Goal: Check status: Check status

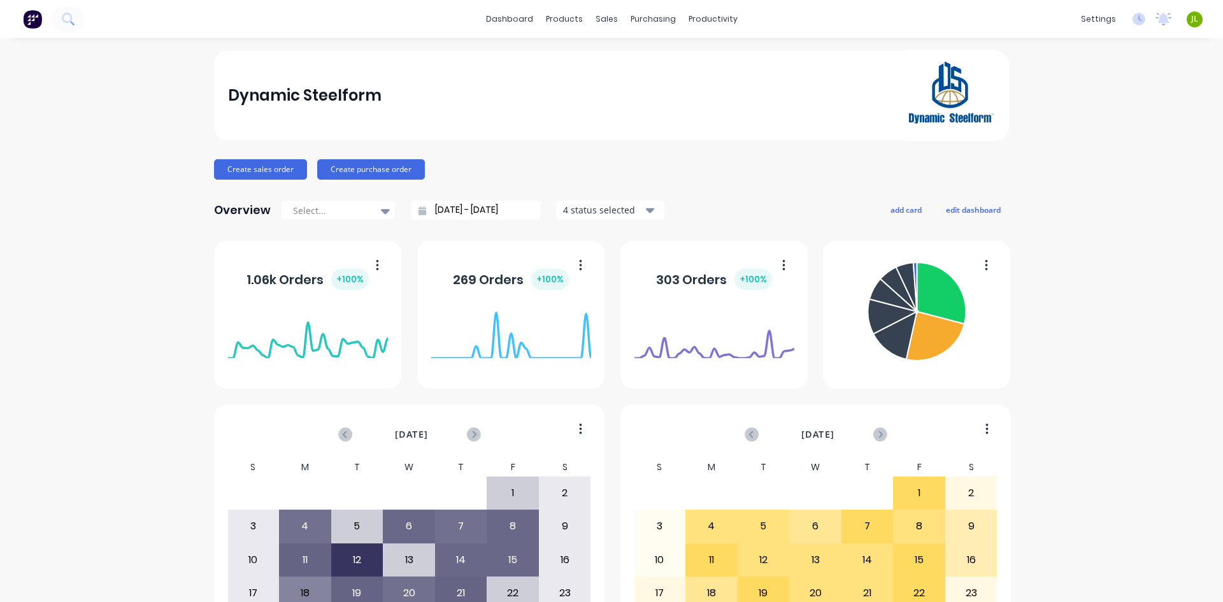
click at [543, 126] on div "Dynamic Steelform" at bounding box center [612, 96] width 768 height 92
click at [668, 66] on div "Purchase Orders" at bounding box center [690, 60] width 68 height 11
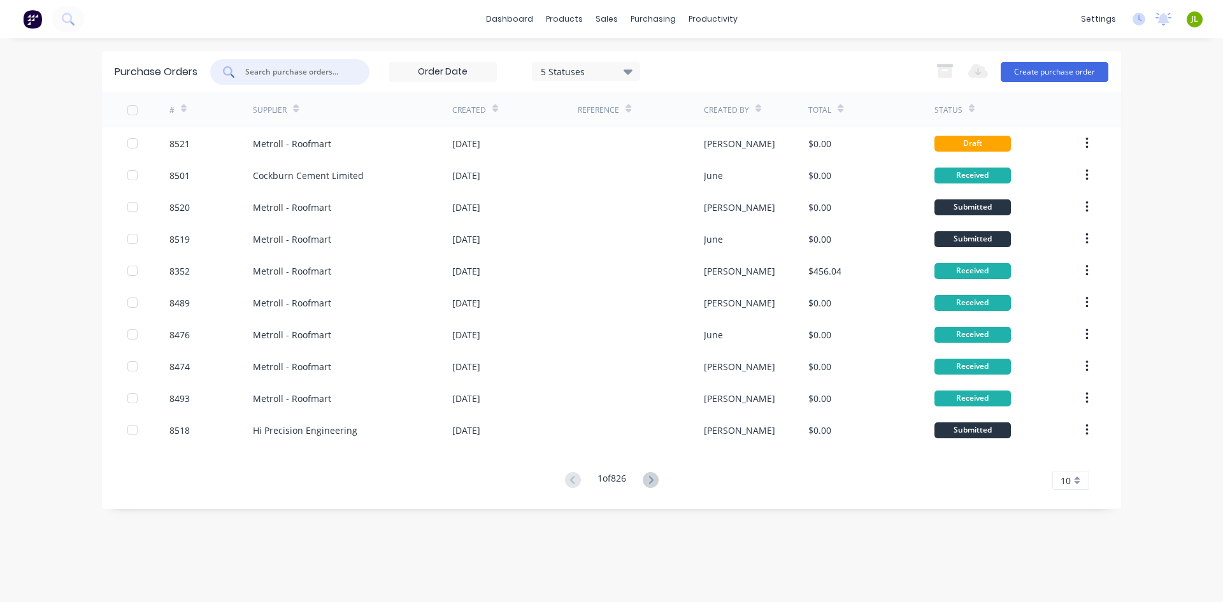
click at [289, 69] on input "text" at bounding box center [297, 72] width 106 height 13
type input "8481"
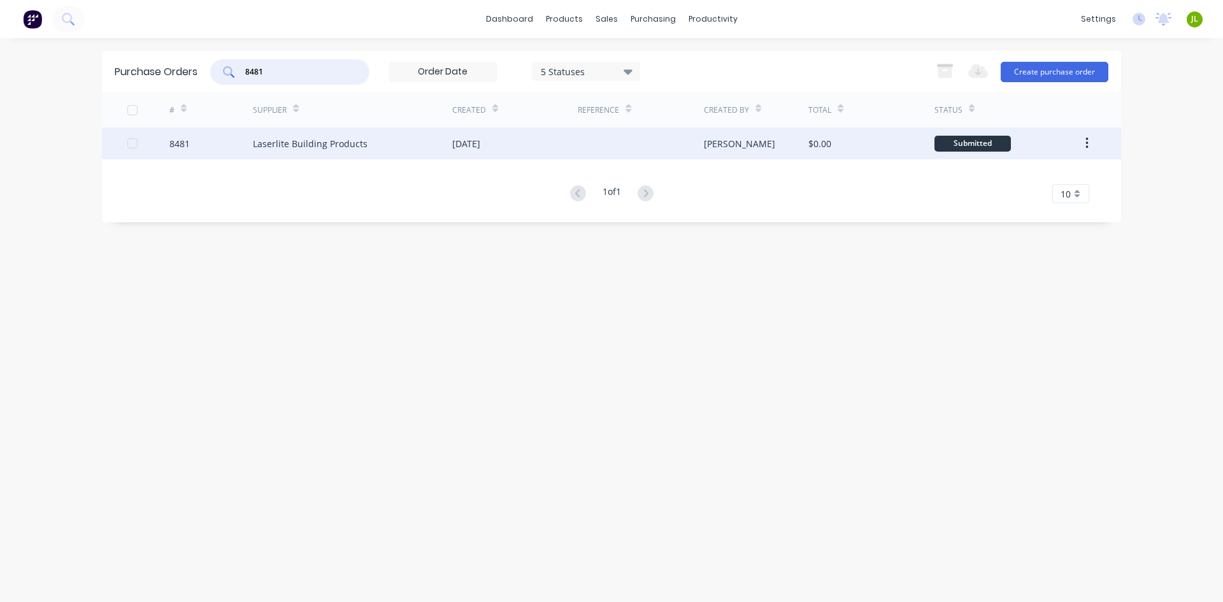
click at [342, 148] on div "Laserlite Building Products" at bounding box center [310, 143] width 115 height 13
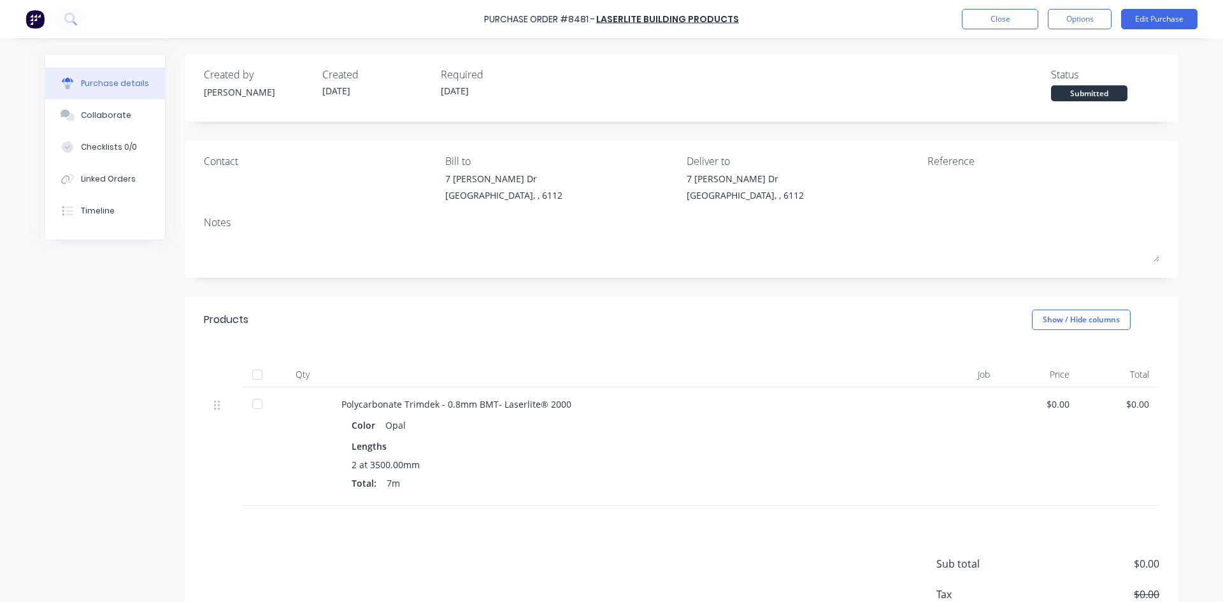
click at [246, 373] on div at bounding box center [257, 374] width 25 height 25
click at [107, 182] on div "Linked Orders" at bounding box center [108, 178] width 55 height 11
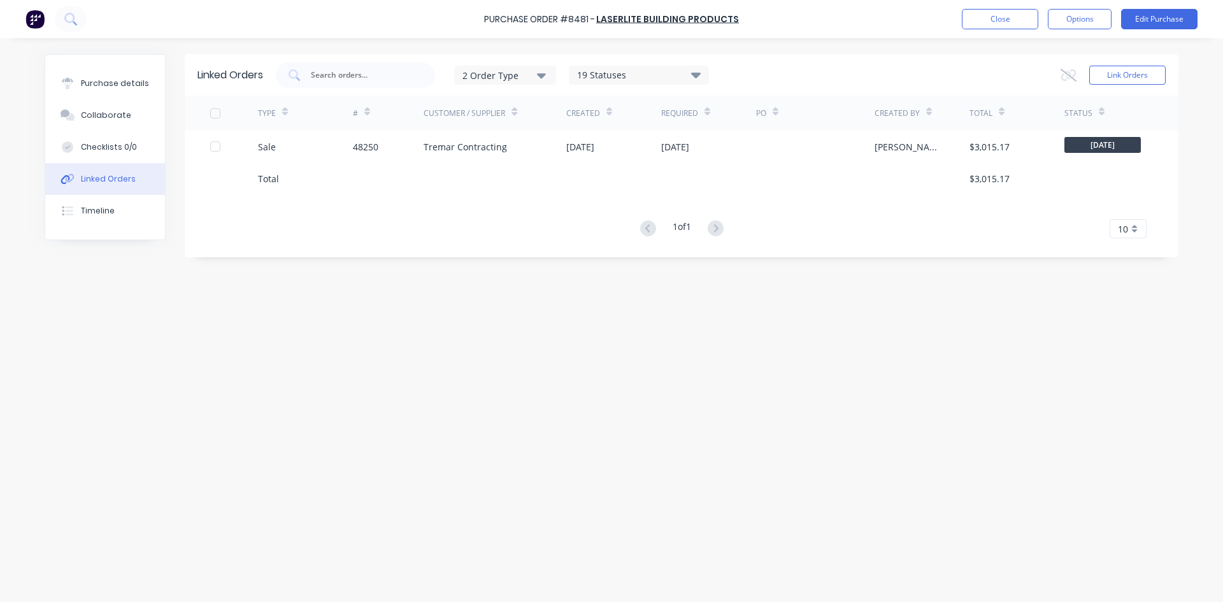
click at [268, 167] on div "Total" at bounding box center [305, 178] width 95 height 32
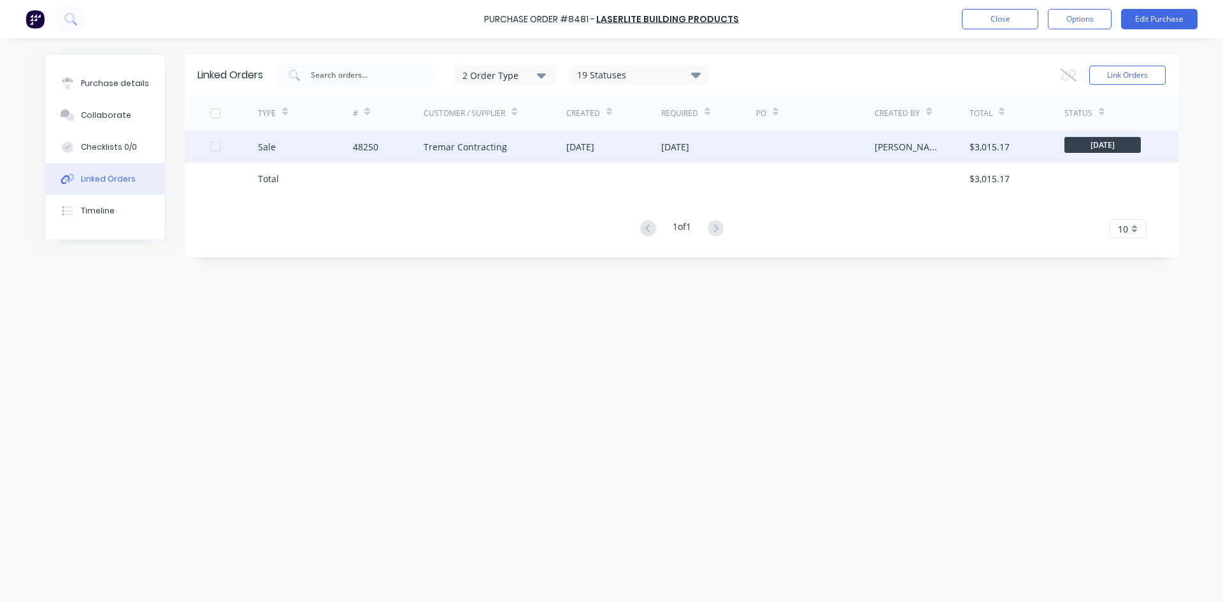
click at [280, 153] on div "Sale" at bounding box center [305, 147] width 95 height 32
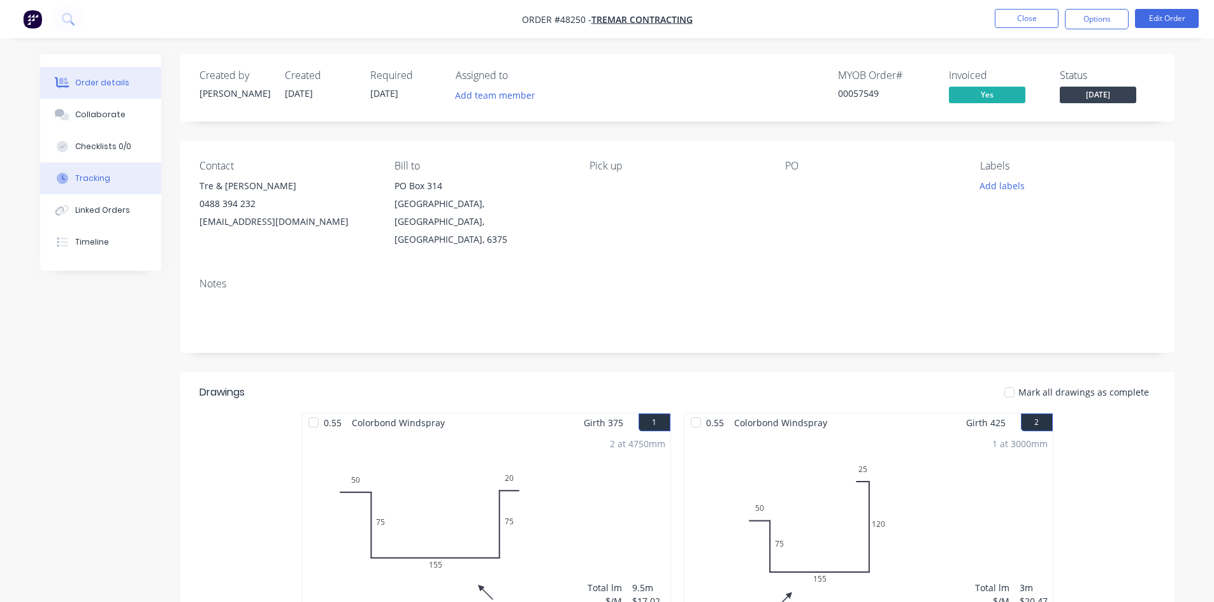
click at [101, 186] on button "Tracking" at bounding box center [100, 178] width 121 height 32
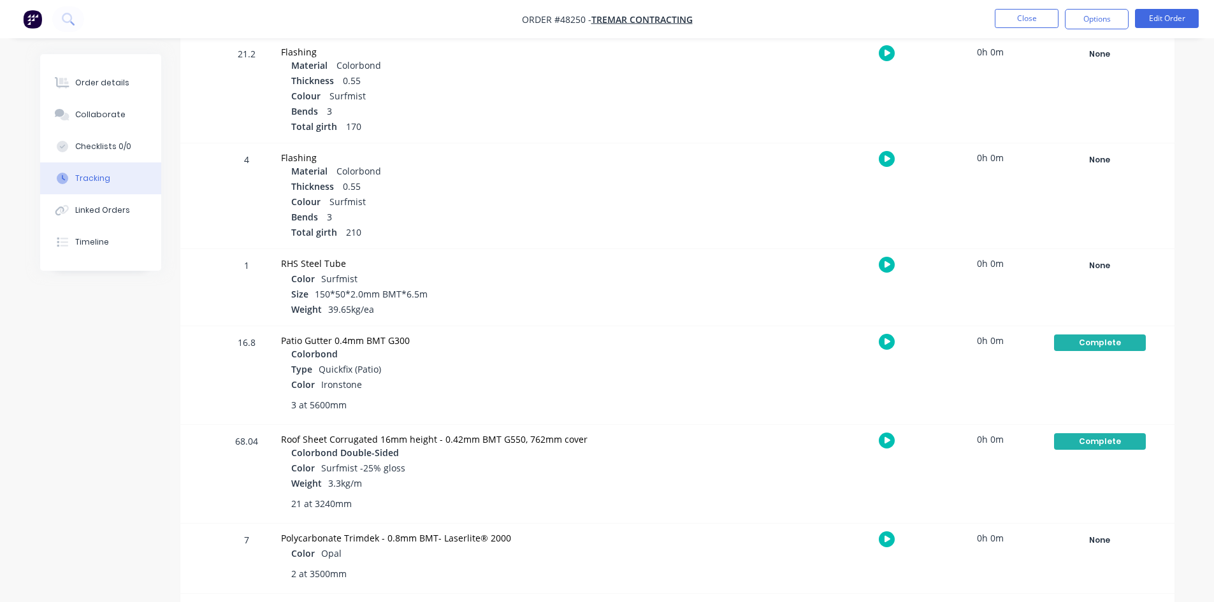
scroll to position [693, 0]
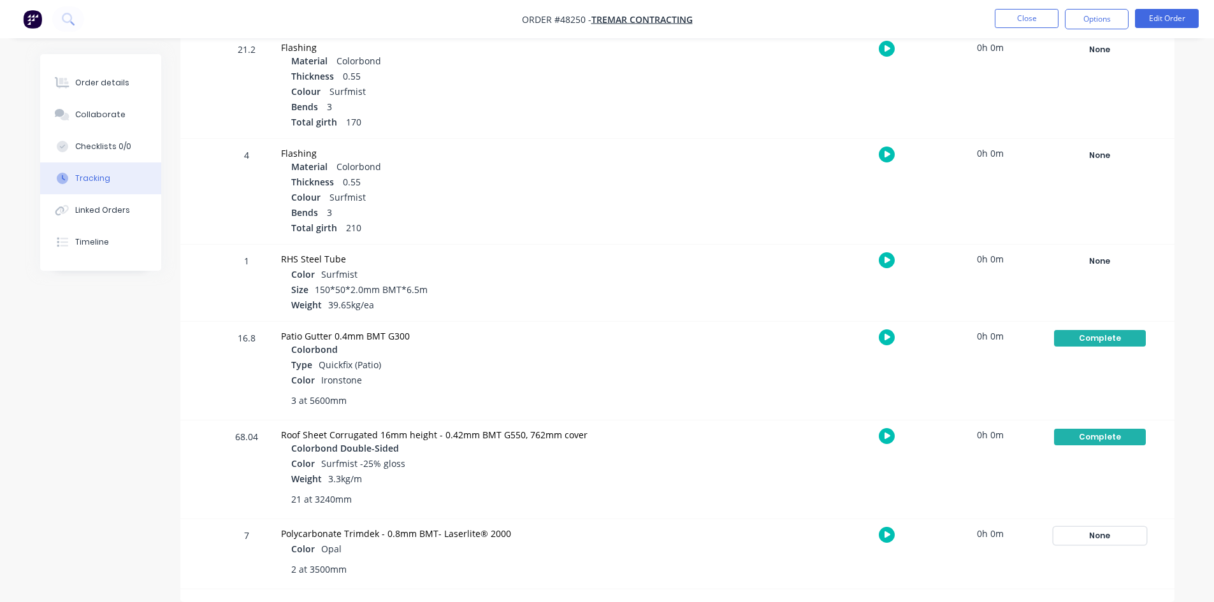
click at [1098, 538] on div "None" at bounding box center [1100, 536] width 92 height 17
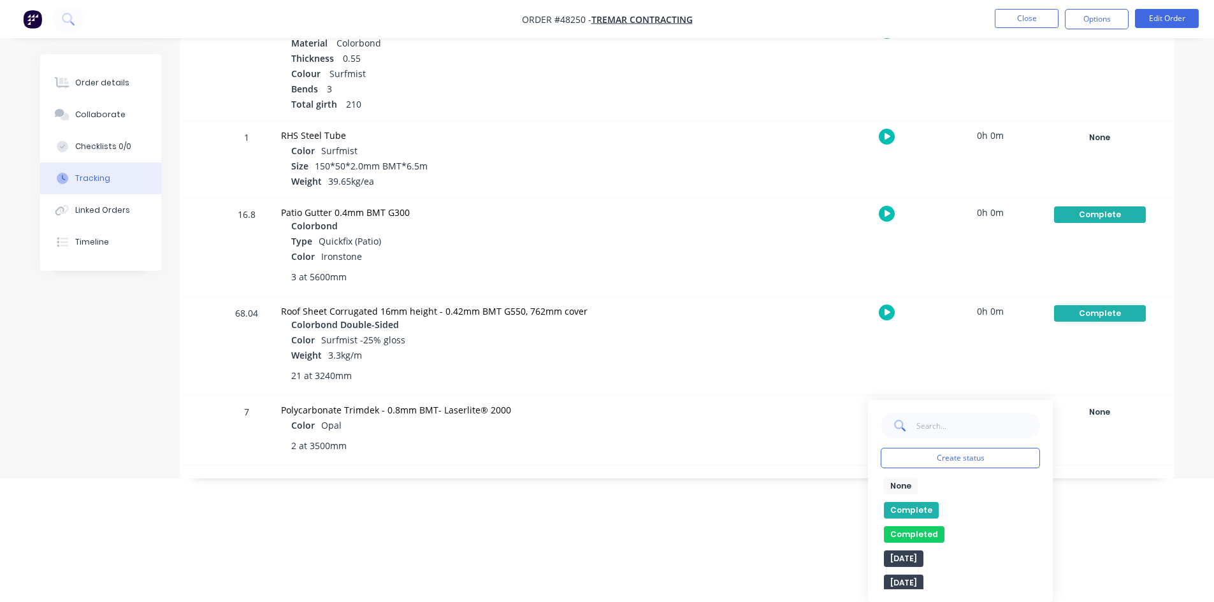
click at [902, 515] on button "Complete" at bounding box center [911, 510] width 55 height 17
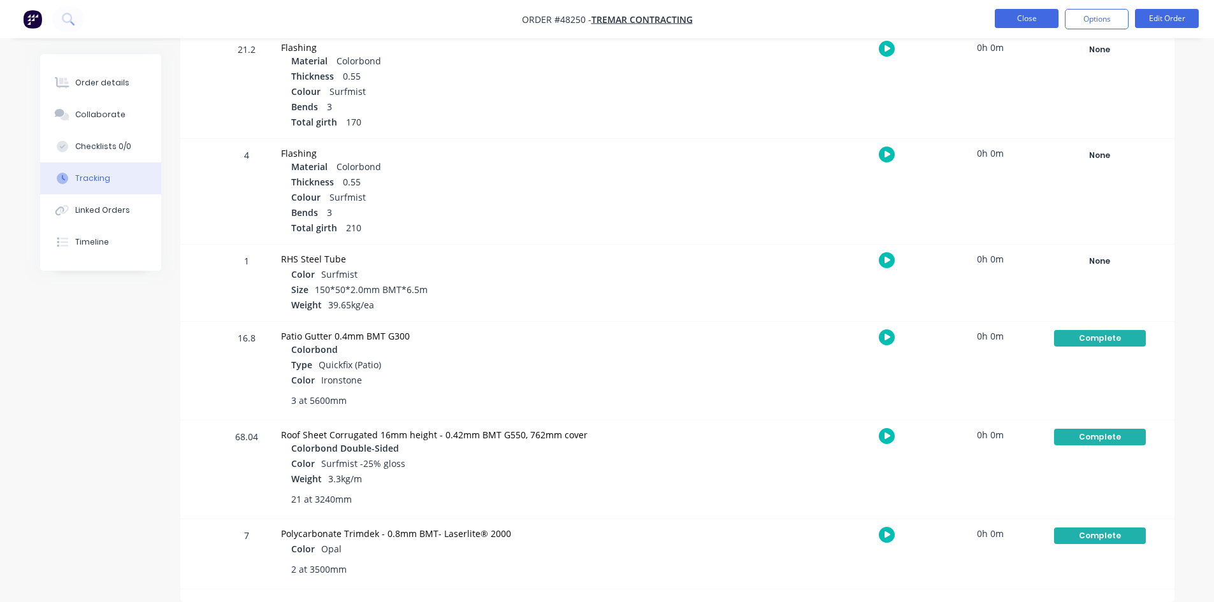
click at [1026, 9] on button "Close" at bounding box center [1027, 18] width 64 height 19
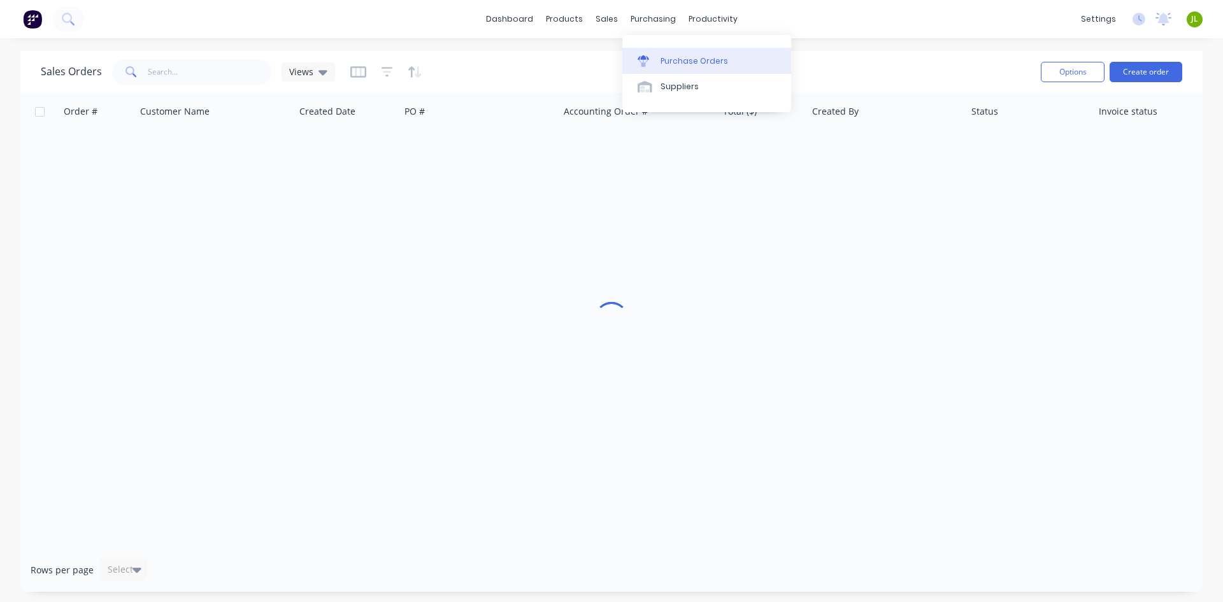
click at [661, 54] on link "Purchase Orders" at bounding box center [707, 60] width 169 height 25
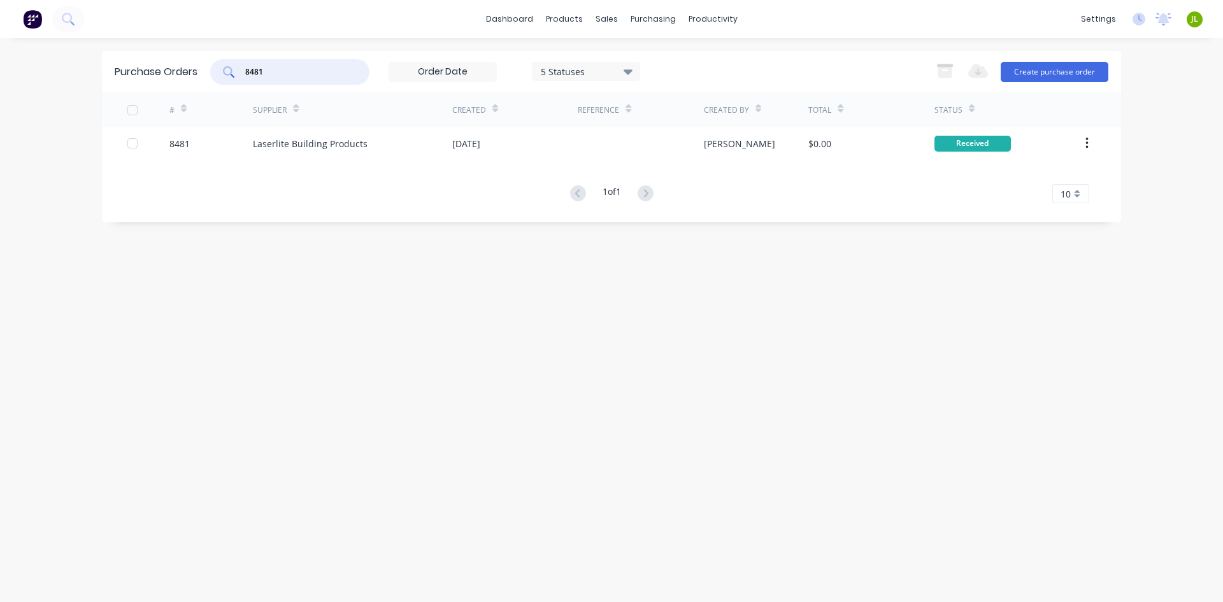
drag, startPoint x: 324, startPoint y: 73, endPoint x: 226, endPoint y: 76, distance: 97.6
click at [226, 76] on div "8481" at bounding box center [289, 71] width 159 height 25
type input "8495"
click at [407, 162] on div "# Supplier Created Reference Created By Total Status 8495 Laserlite Building Pr…" at bounding box center [611, 147] width 1019 height 111
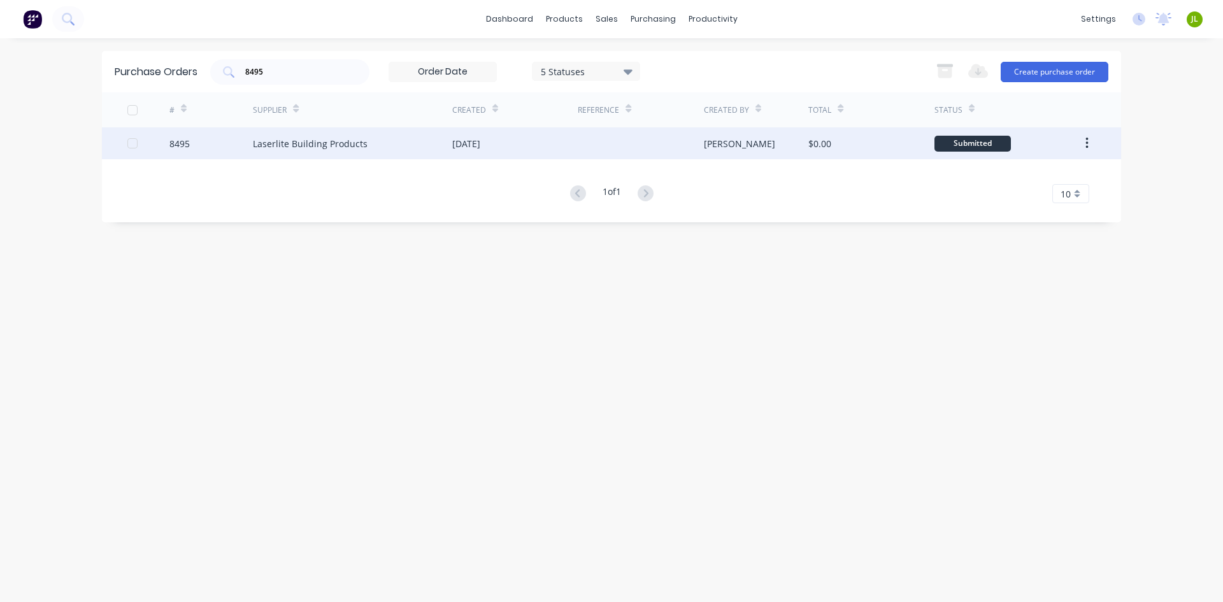
click at [410, 153] on div "Laserlite Building Products" at bounding box center [352, 143] width 199 height 32
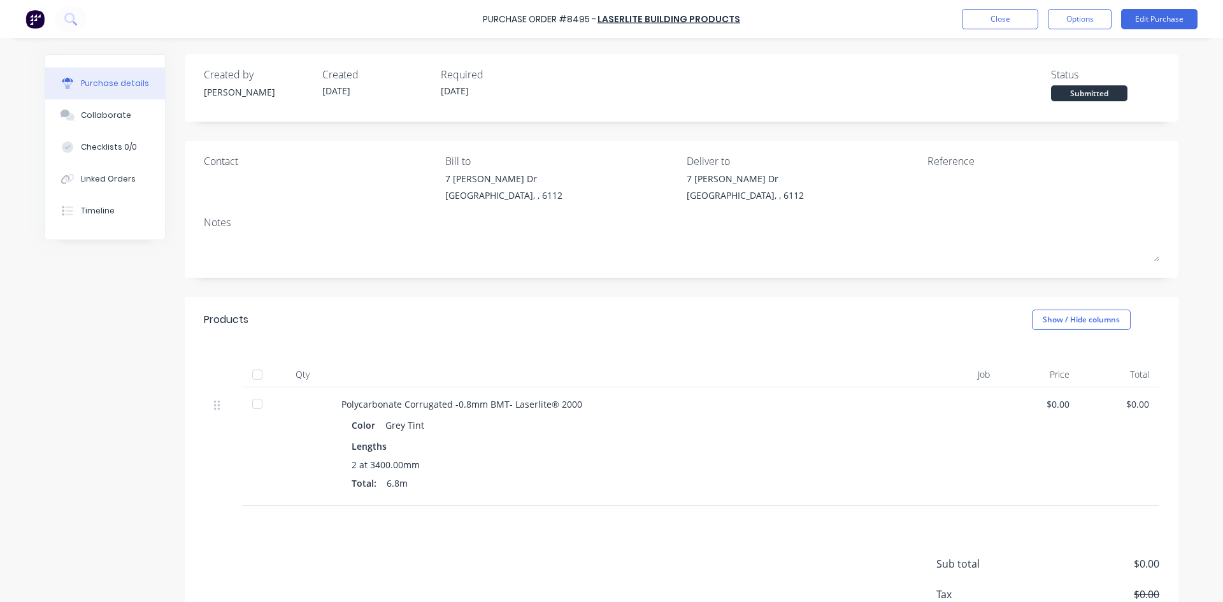
click at [252, 375] on div at bounding box center [257, 374] width 25 height 25
click at [143, 194] on button "Linked Orders" at bounding box center [105, 179] width 120 height 32
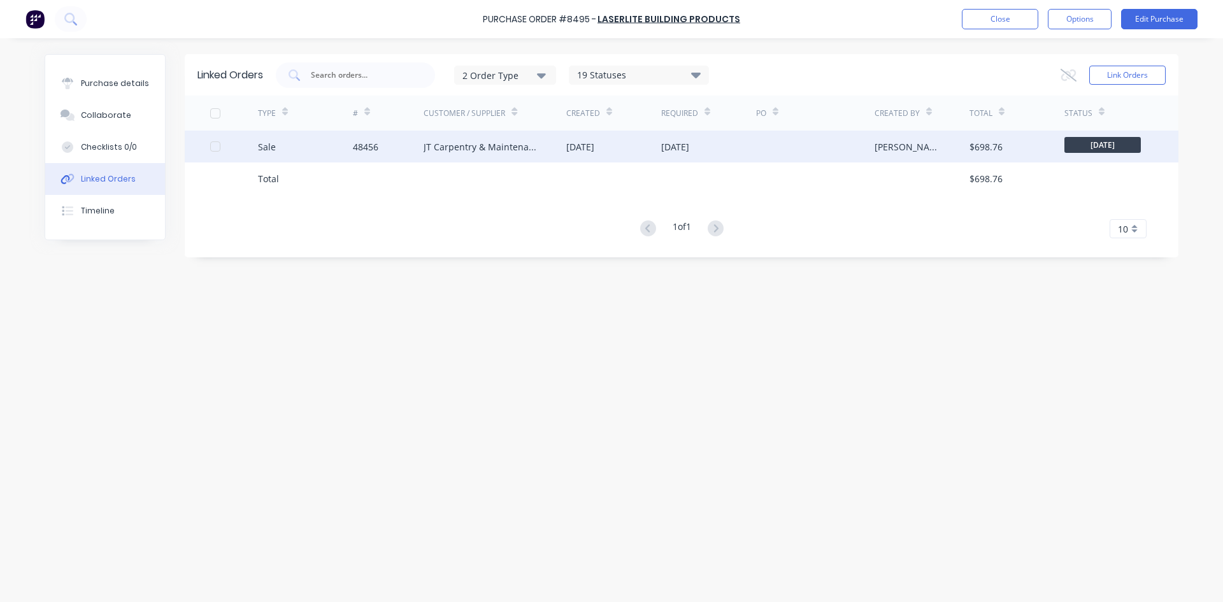
click at [479, 155] on div "JT Carpentry & Maintenance" at bounding box center [495, 147] width 143 height 32
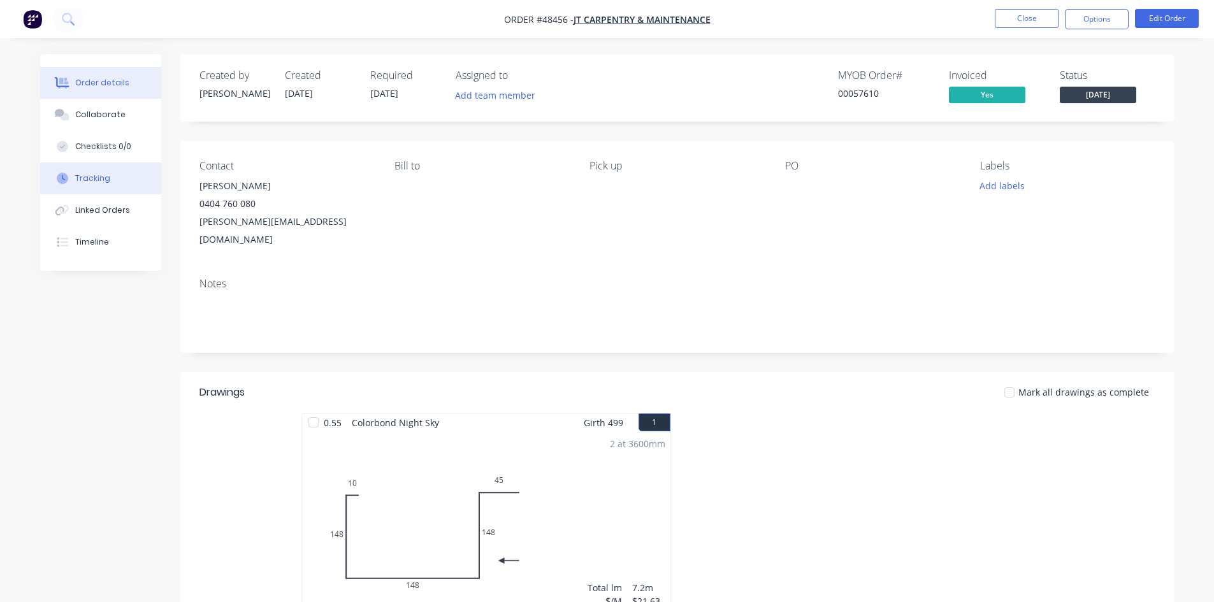
click at [76, 169] on button "Tracking" at bounding box center [100, 178] width 121 height 32
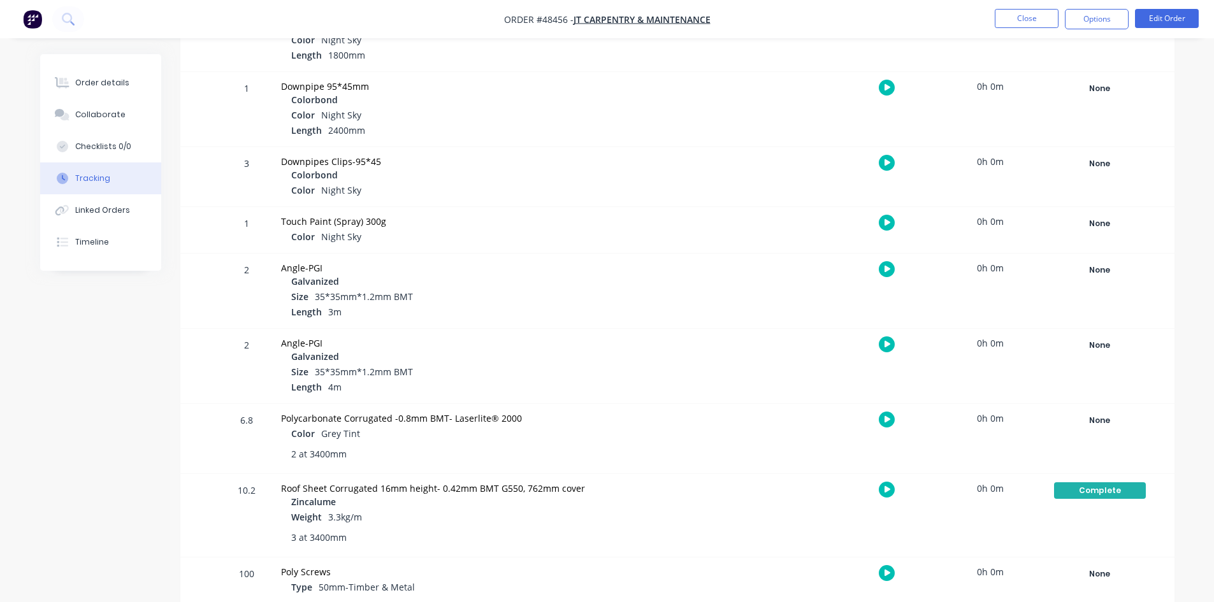
scroll to position [744, 0]
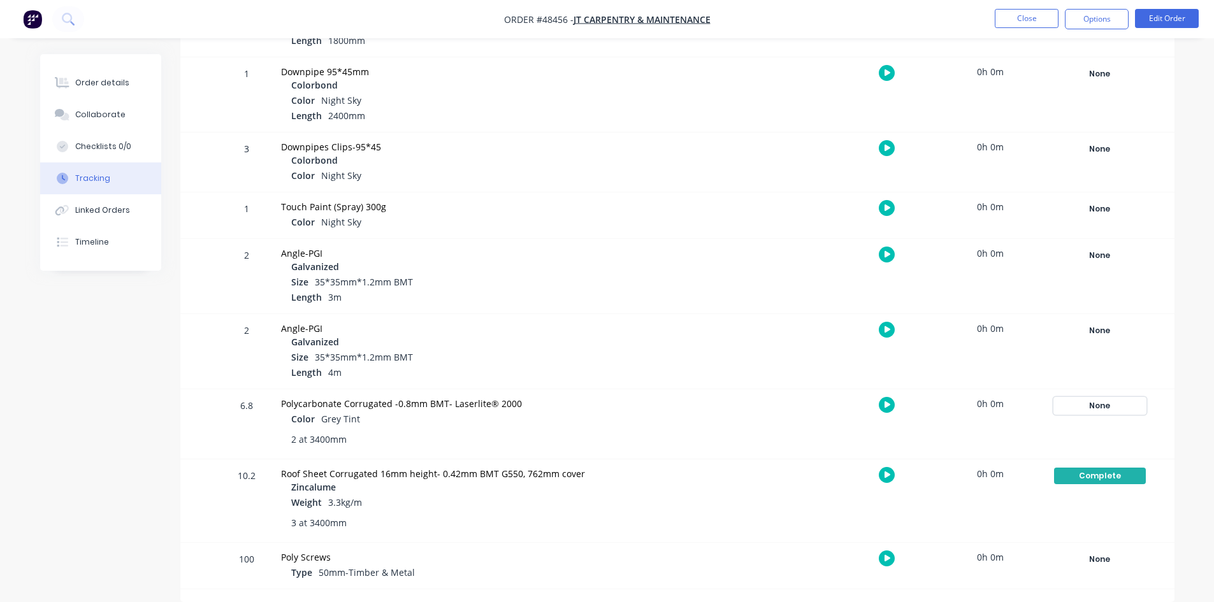
click at [1077, 401] on div "None" at bounding box center [1100, 406] width 92 height 17
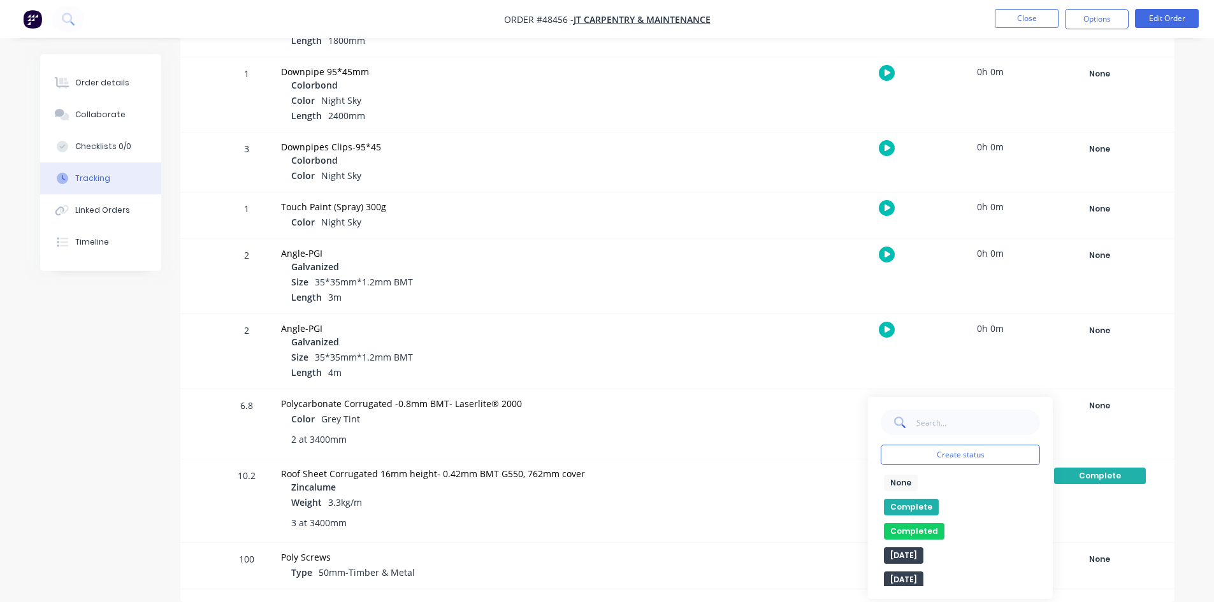
click at [928, 501] on button "Complete" at bounding box center [911, 507] width 55 height 17
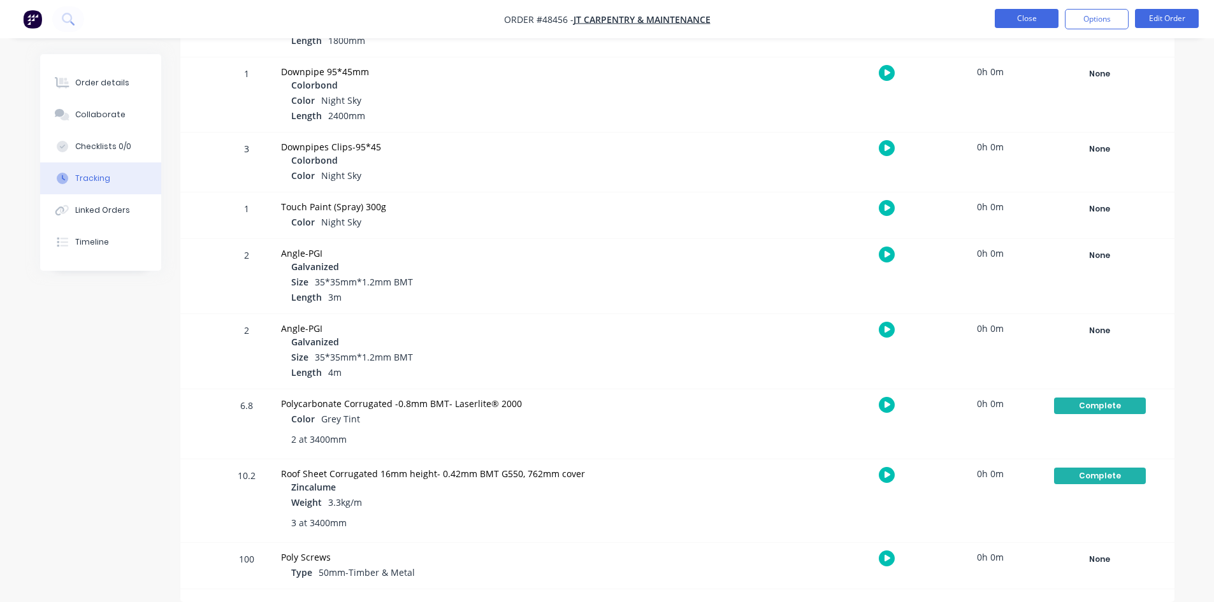
click at [1020, 19] on button "Close" at bounding box center [1027, 18] width 64 height 19
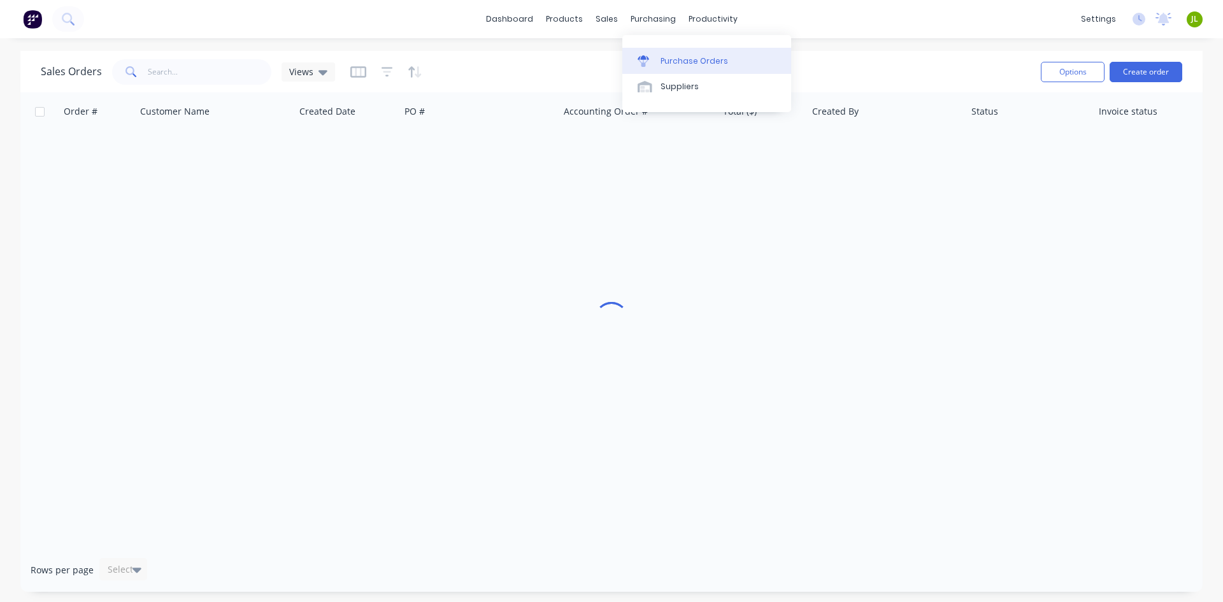
click at [682, 63] on div "Purchase Orders" at bounding box center [695, 60] width 68 height 11
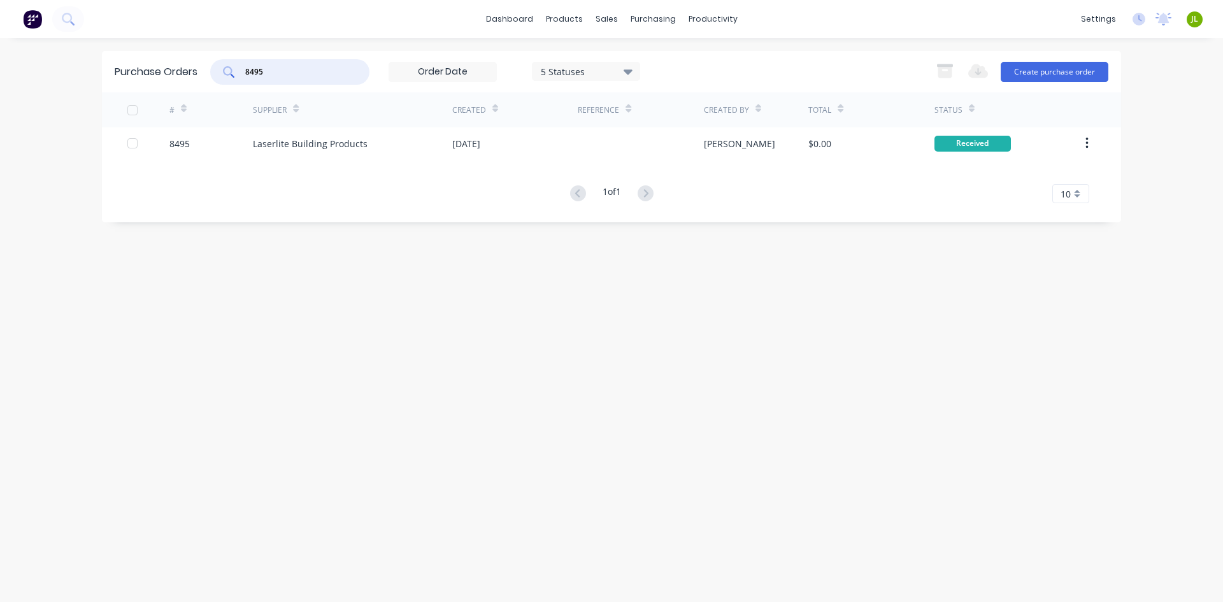
drag, startPoint x: 258, startPoint y: 73, endPoint x: 242, endPoint y: 76, distance: 16.2
click at [242, 76] on div "8495" at bounding box center [289, 71] width 159 height 25
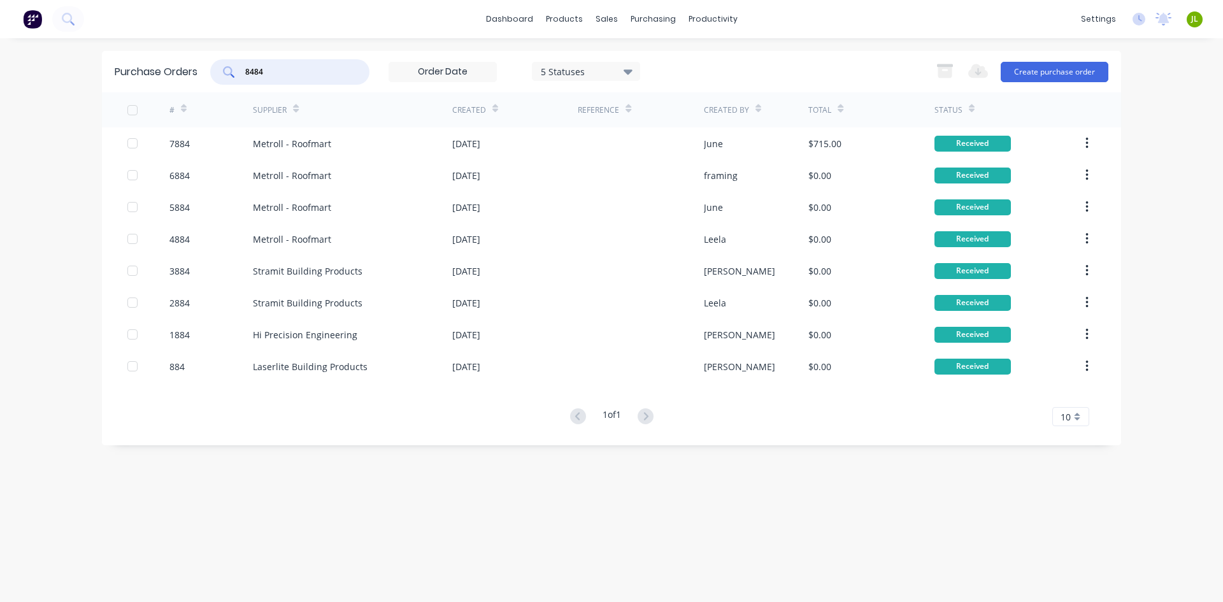
type input "8484"
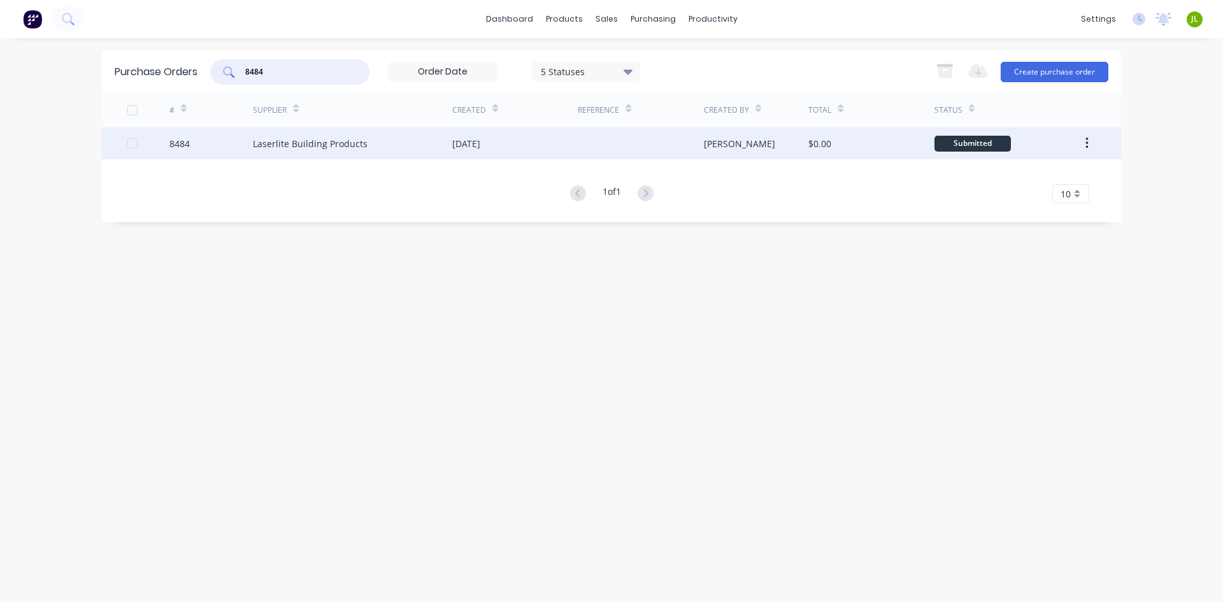
click at [300, 145] on div "Laserlite Building Products" at bounding box center [310, 143] width 115 height 13
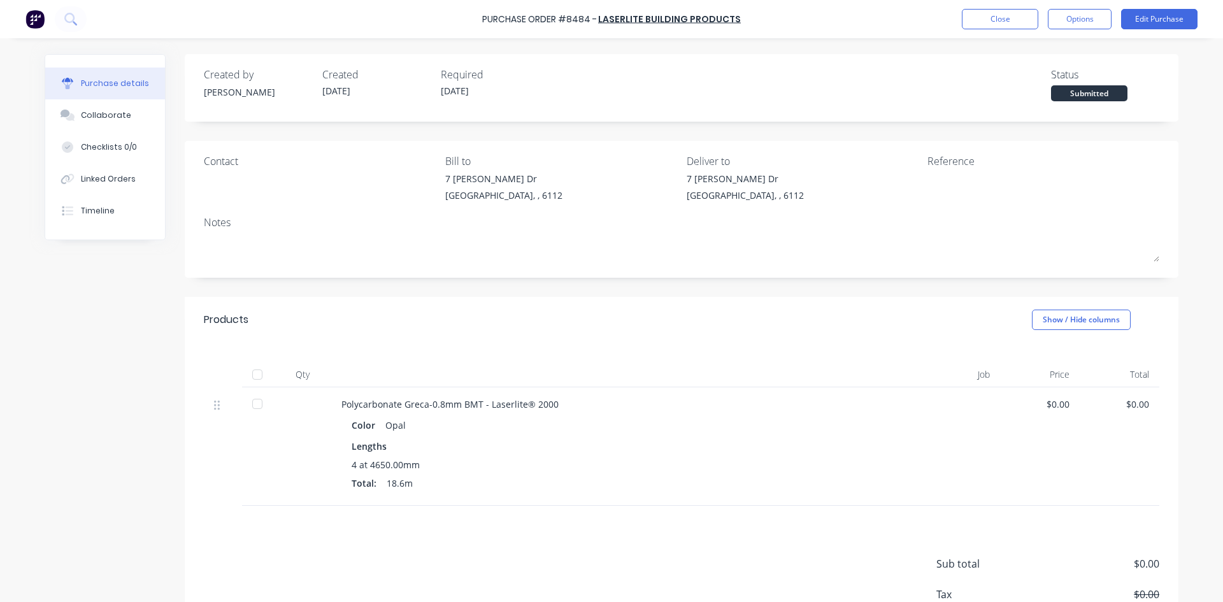
click at [251, 371] on div at bounding box center [257, 374] width 25 height 25
click at [83, 175] on div "Linked Orders" at bounding box center [108, 178] width 55 height 11
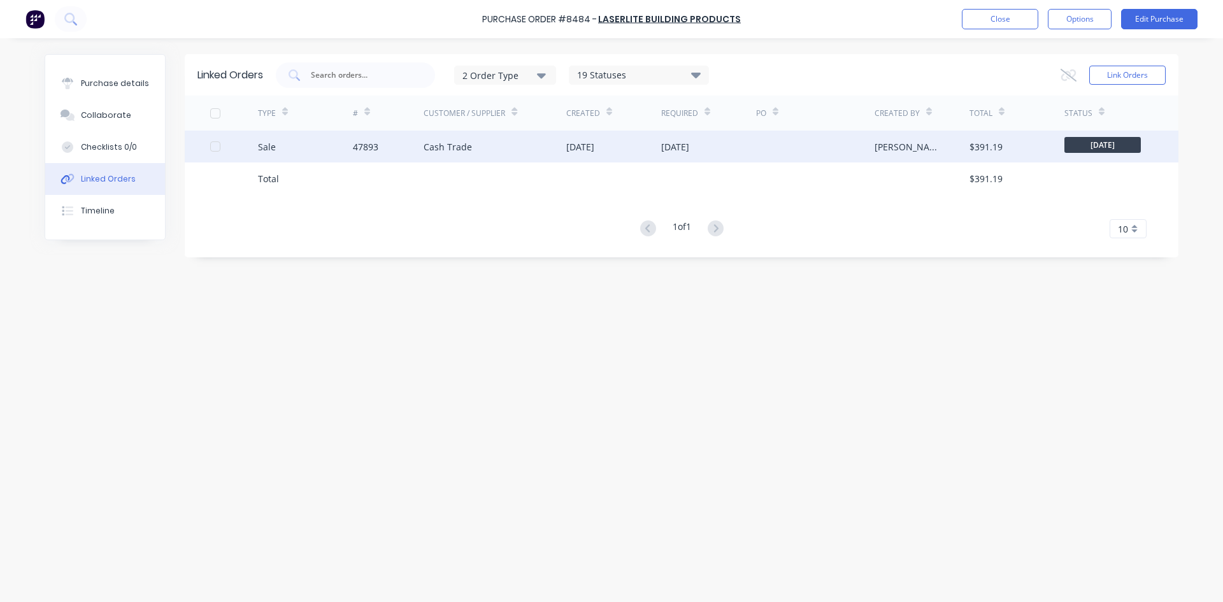
click at [391, 152] on div "47893" at bounding box center [388, 147] width 71 height 32
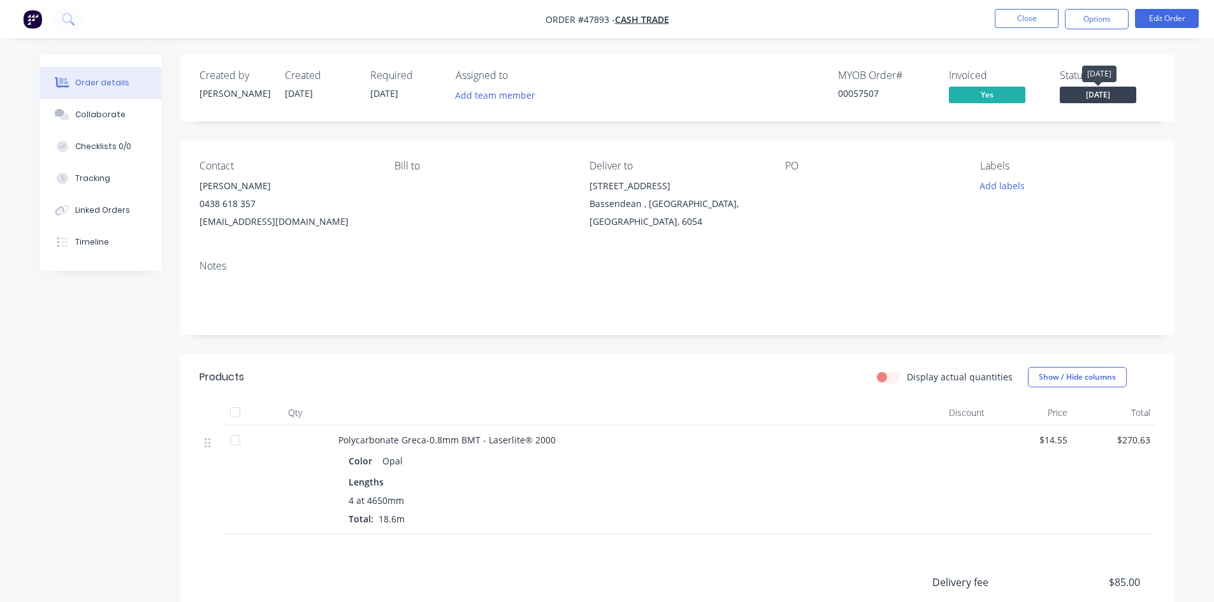
click at [1103, 92] on span "[DATE]" at bounding box center [1098, 95] width 76 height 16
click at [549, 383] on div "Display actual quantities Show / Hide columns" at bounding box center [778, 377] width 752 height 20
click at [126, 190] on button "Tracking" at bounding box center [100, 178] width 121 height 32
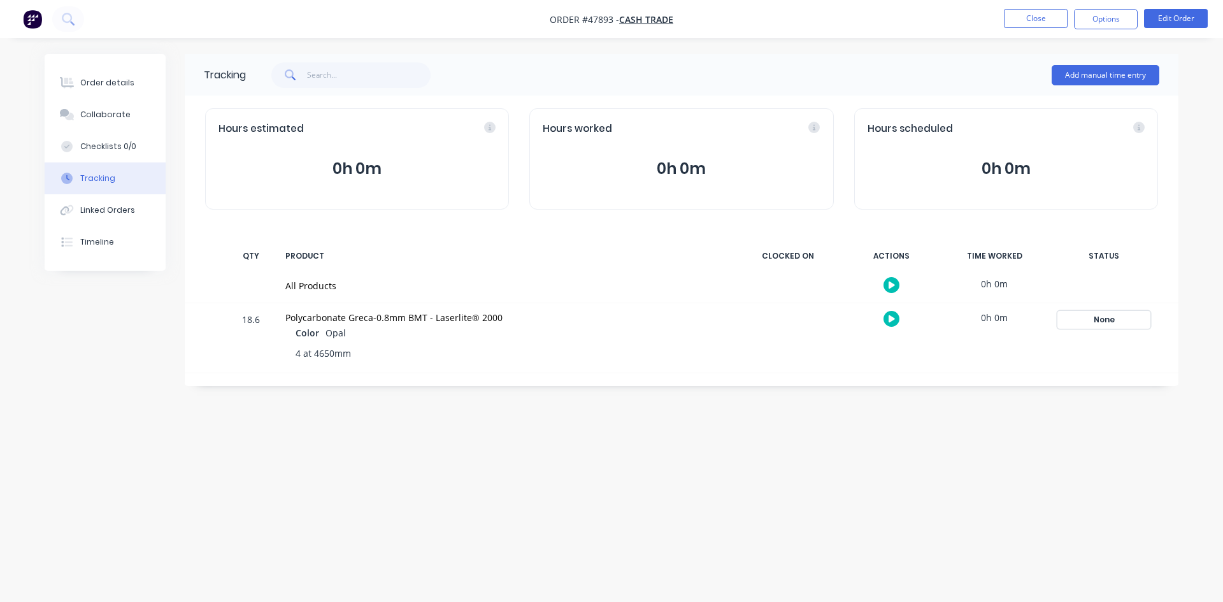
click at [1105, 319] on div "None" at bounding box center [1104, 320] width 92 height 17
click at [918, 418] on button "Complete" at bounding box center [916, 421] width 55 height 17
click at [120, 82] on div "Order details" at bounding box center [107, 82] width 54 height 11
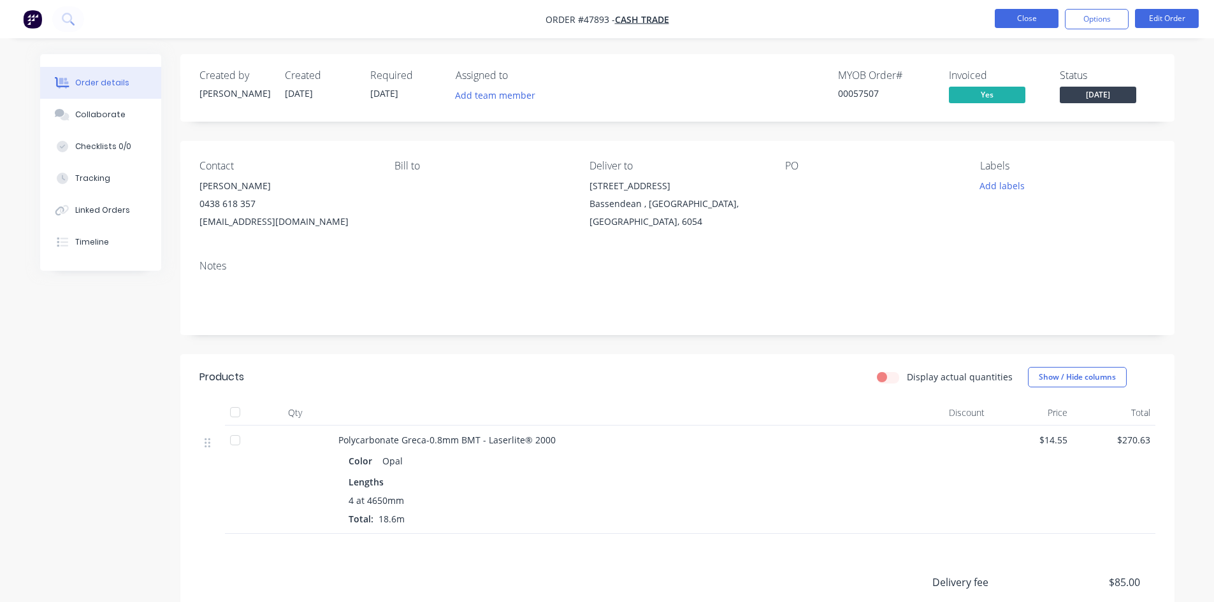
click at [999, 19] on button "Close" at bounding box center [1027, 18] width 64 height 19
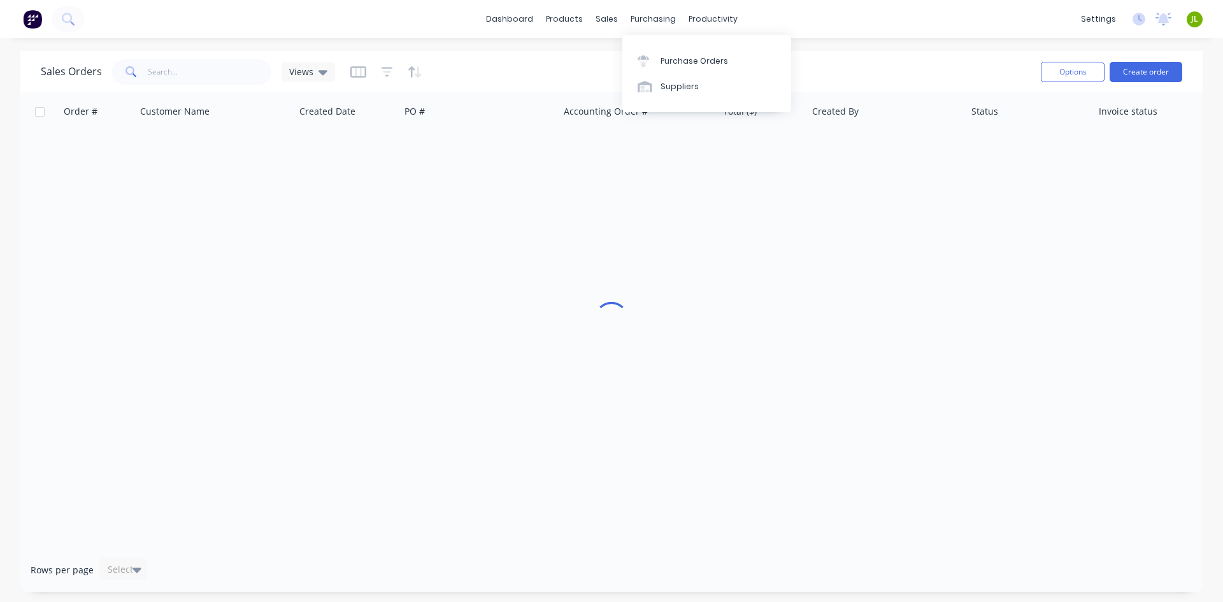
click at [660, 45] on div "Purchase Orders Suppliers" at bounding box center [707, 73] width 169 height 77
click at [661, 55] on div "Purchase Orders" at bounding box center [695, 60] width 68 height 11
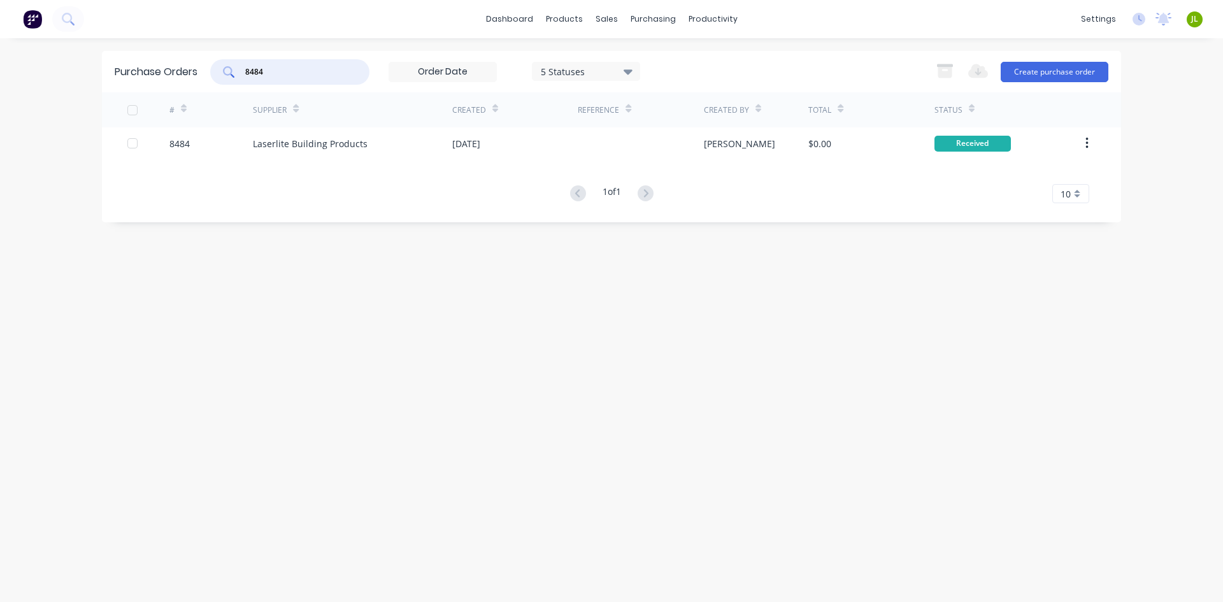
drag, startPoint x: 278, startPoint y: 66, endPoint x: 238, endPoint y: 87, distance: 46.2
click at [238, 87] on div "Purchase Orders 8484 5 Statuses 5 Statuses Export to Excel (XLSX) Create purcha…" at bounding box center [611, 71] width 1019 height 41
type input "8499"
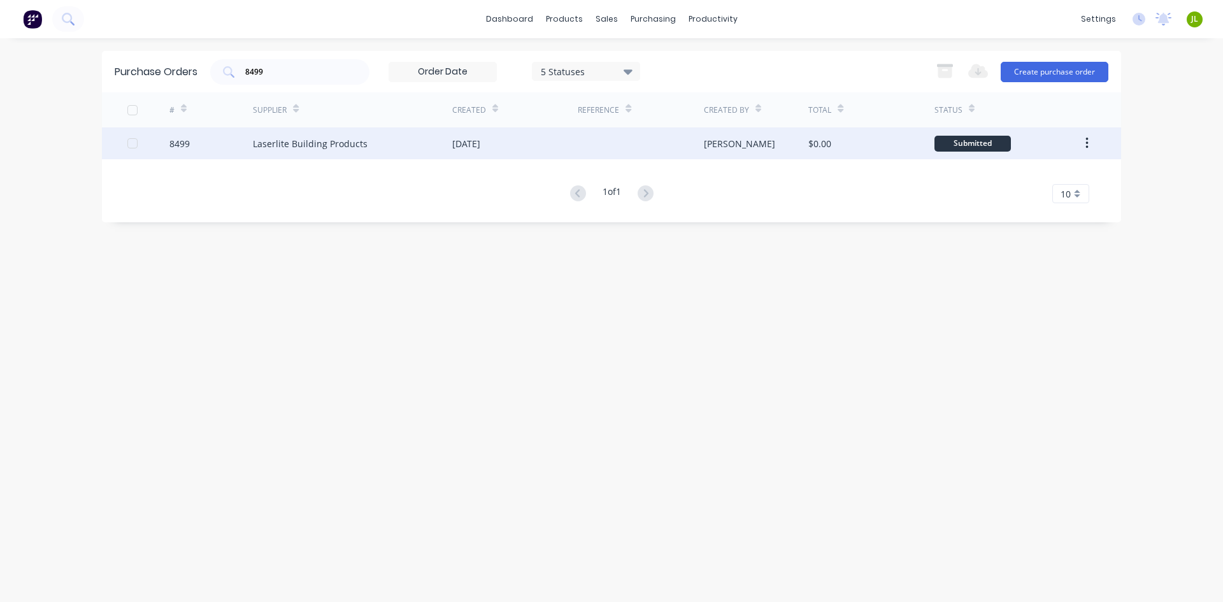
click at [592, 150] on div at bounding box center [641, 143] width 126 height 32
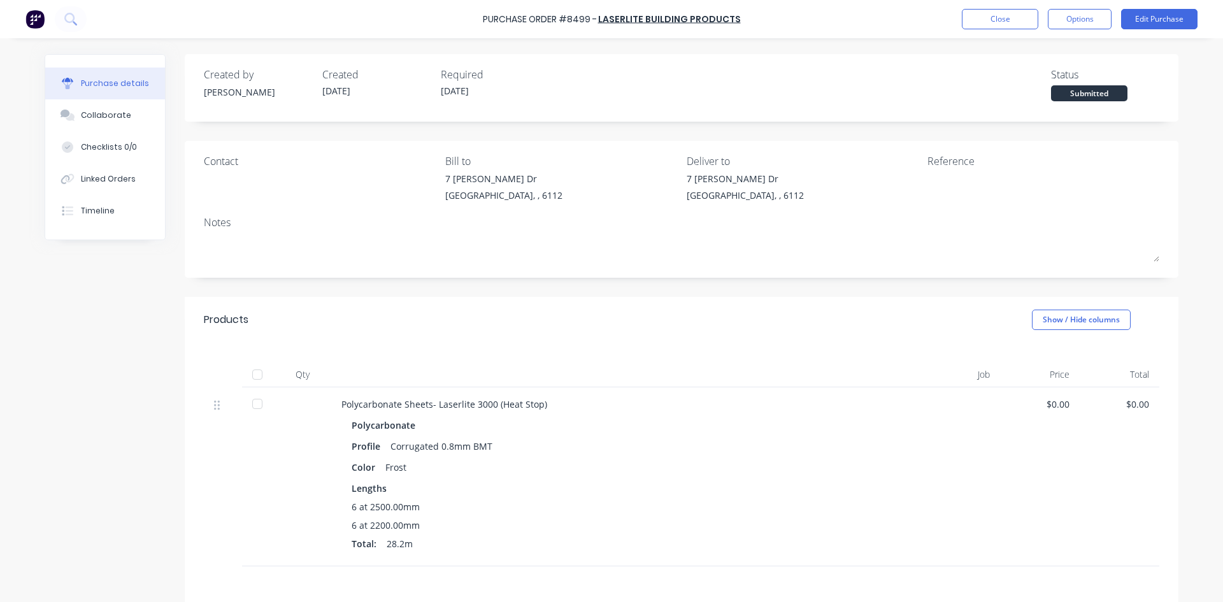
click at [264, 373] on div at bounding box center [257, 374] width 25 height 25
click at [130, 187] on button "Linked Orders" at bounding box center [105, 179] width 120 height 32
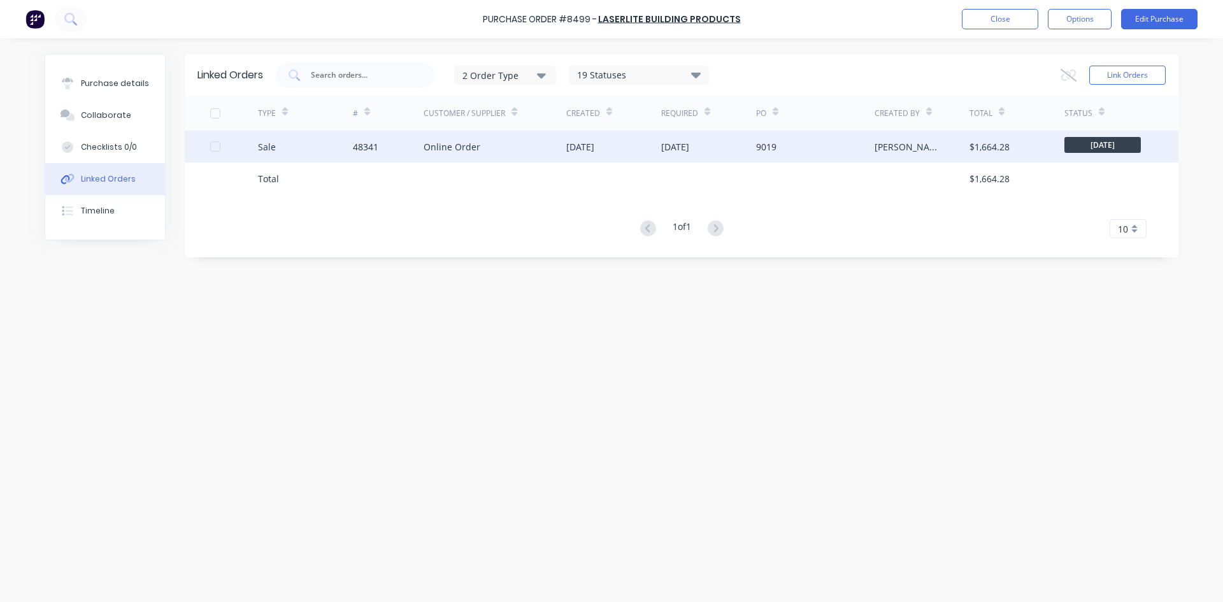
click at [396, 145] on div "48341" at bounding box center [388, 147] width 71 height 32
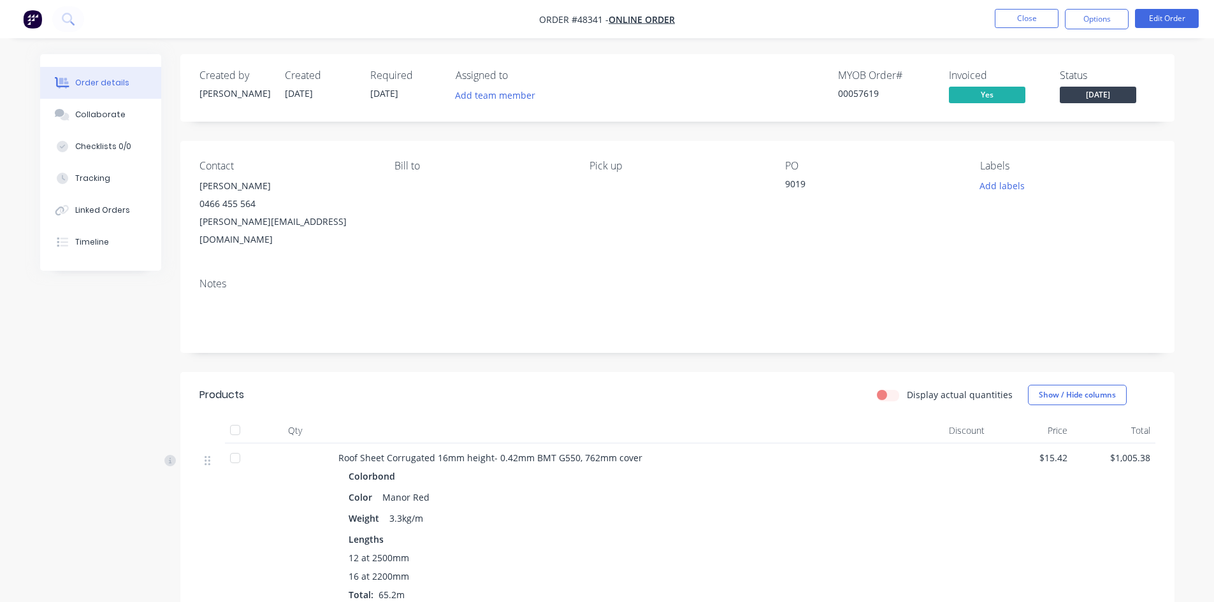
scroll to position [319, 0]
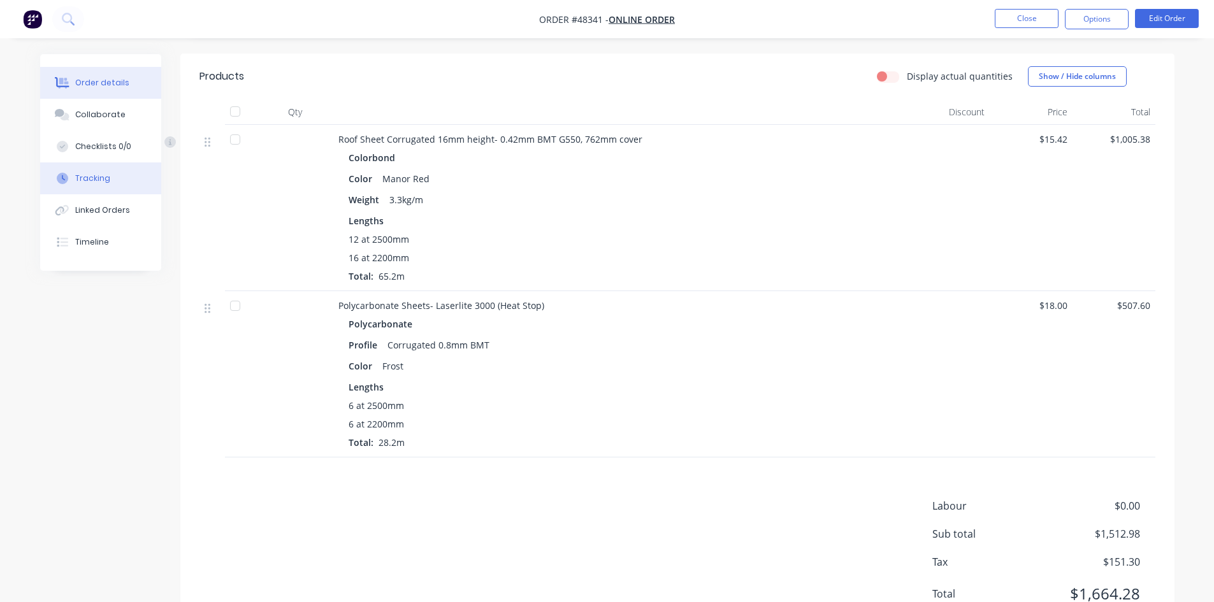
click at [94, 179] on div "Tracking" at bounding box center [92, 178] width 35 height 11
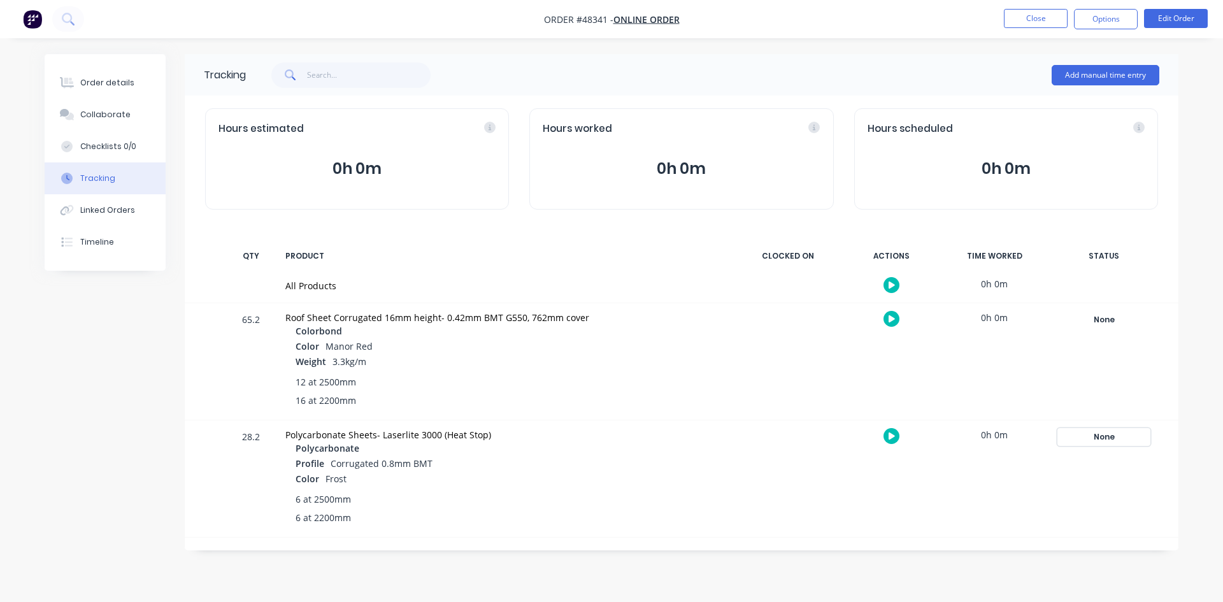
click at [1130, 442] on div "None" at bounding box center [1104, 437] width 92 height 17
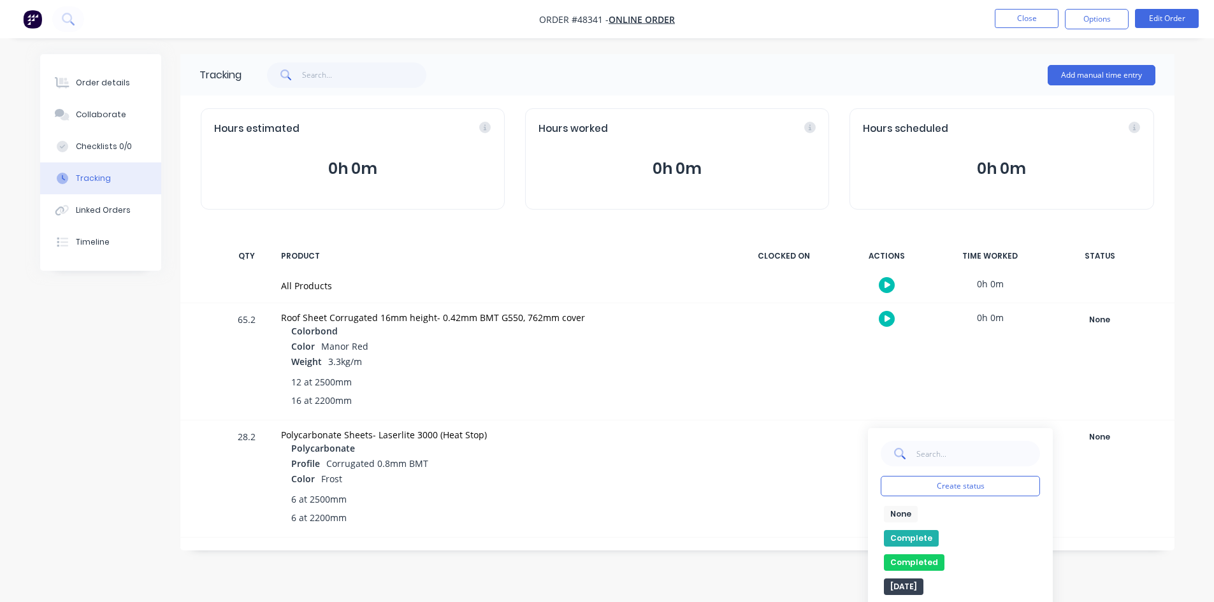
click at [930, 535] on button "Complete" at bounding box center [911, 538] width 55 height 17
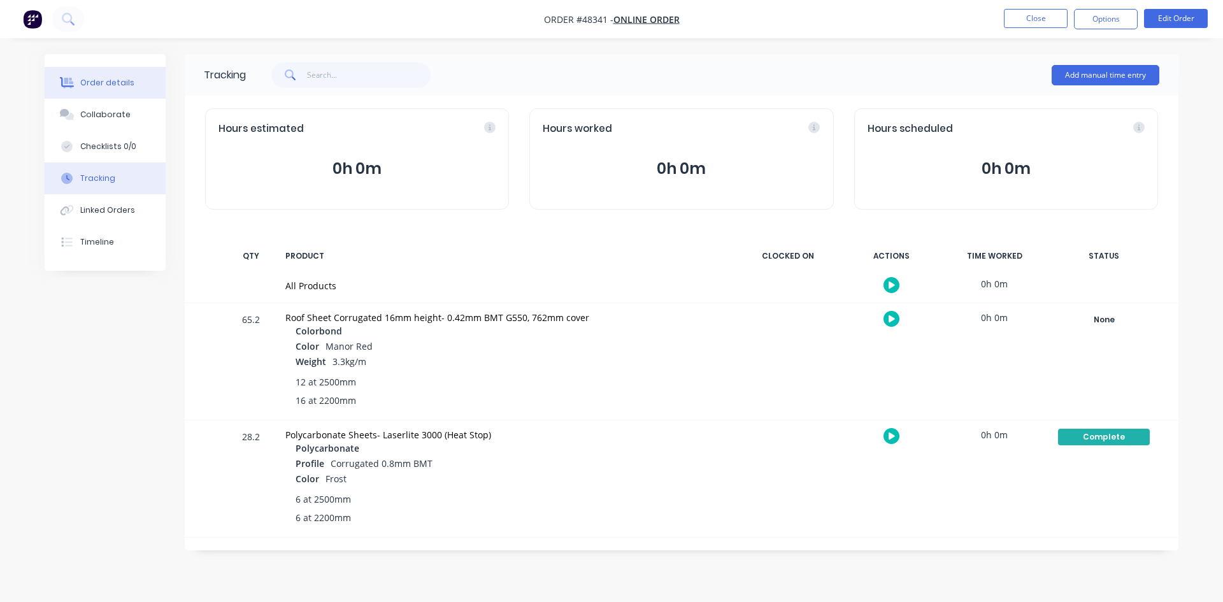
click at [120, 83] on div "Order details" at bounding box center [107, 82] width 54 height 11
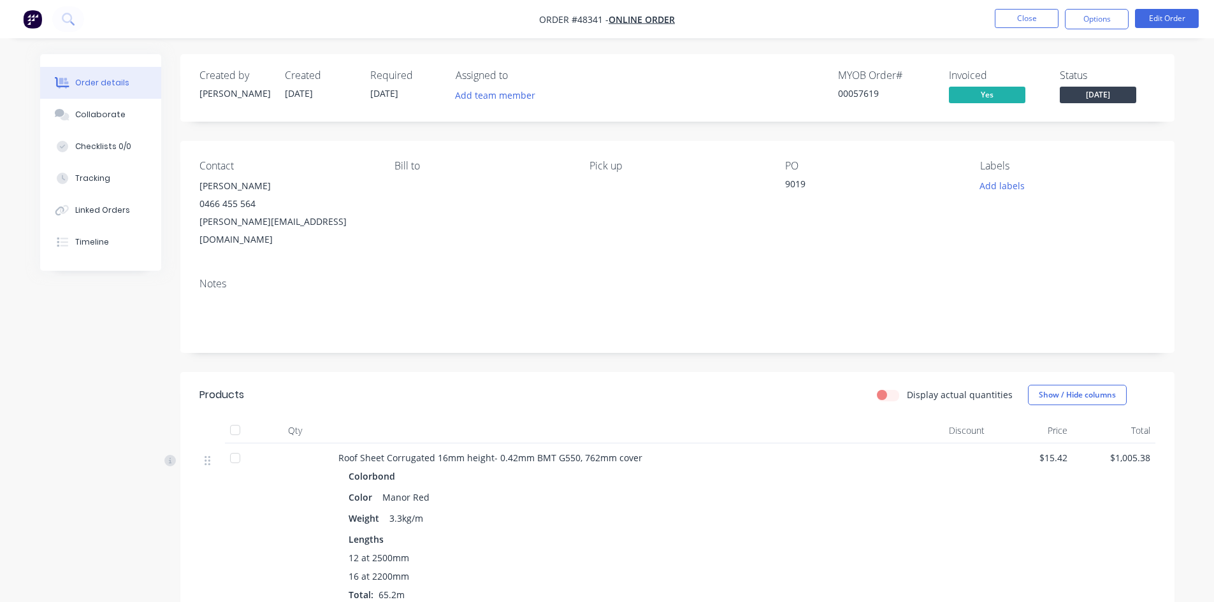
click at [593, 385] on div "Display actual quantities Show / Hide columns" at bounding box center [778, 395] width 752 height 20
click at [1005, 24] on button "Close" at bounding box center [1027, 18] width 64 height 19
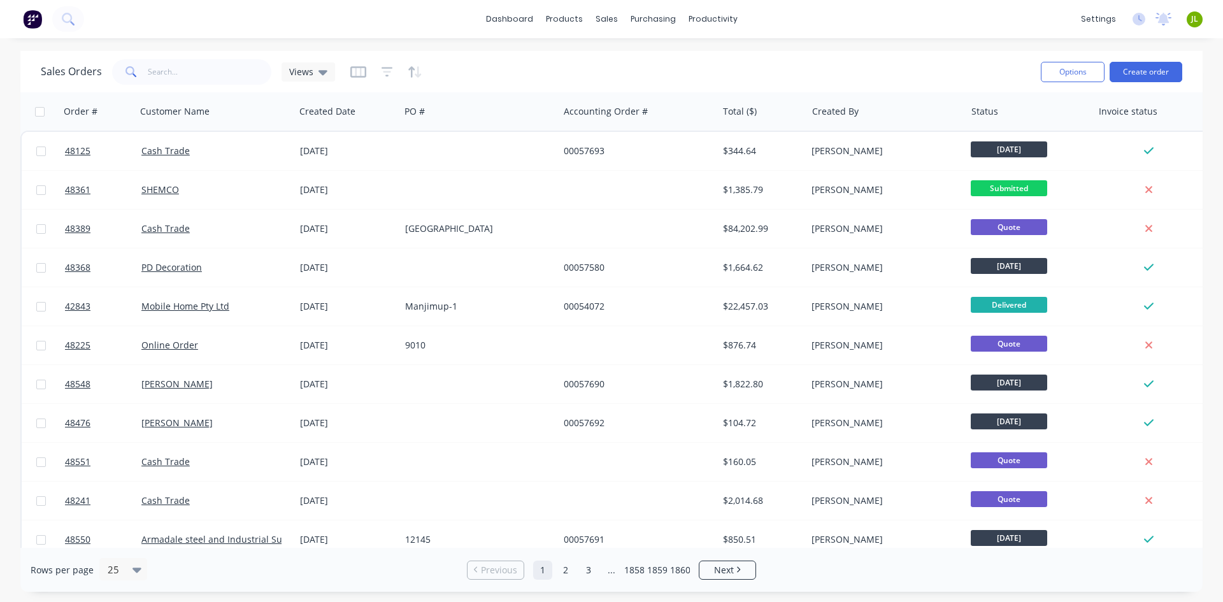
click at [355, 40] on div "dashboard products sales purchasing productivity dashboard products Product Cat…" at bounding box center [611, 301] width 1223 height 602
click at [240, 40] on div "dashboard products sales purchasing productivity dashboard products Product Cat…" at bounding box center [611, 301] width 1223 height 602
